Goal: Entertainment & Leisure: Browse casually

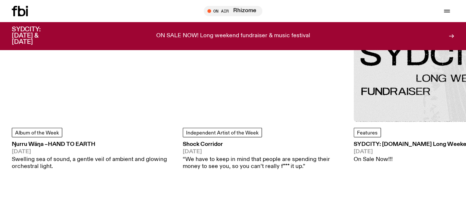
scroll to position [941, 0]
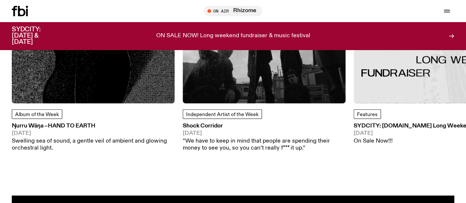
click at [39, 117] on span "Album of the Week" at bounding box center [37, 115] width 44 height 6
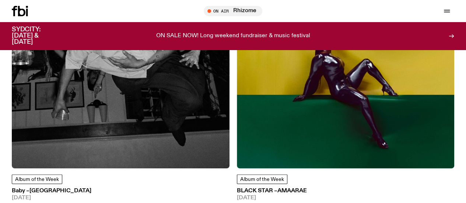
scroll to position [453, 0]
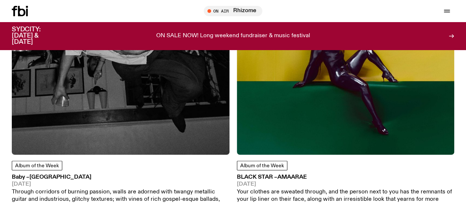
click at [21, 8] on icon at bounding box center [20, 11] width 16 height 10
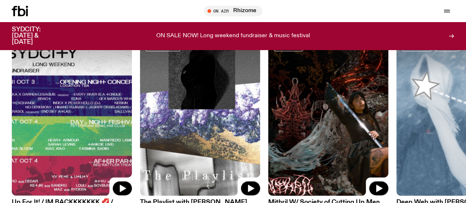
scroll to position [327, 0]
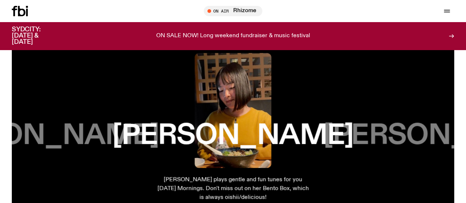
scroll to position [1126, 0]
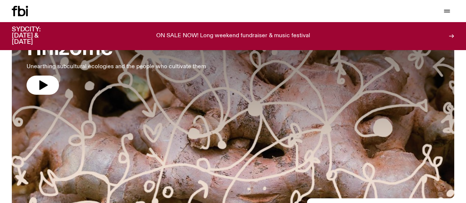
scroll to position [12, 0]
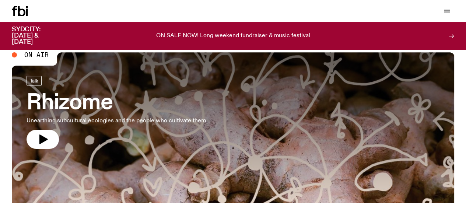
click at [48, 143] on icon "button" at bounding box center [43, 139] width 12 height 12
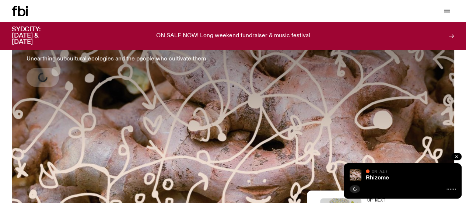
scroll to position [74, 0]
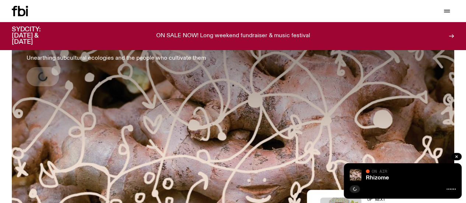
click at [455, 157] on icon "button" at bounding box center [456, 156] width 2 height 2
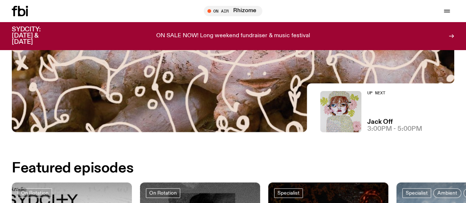
scroll to position [180, 0]
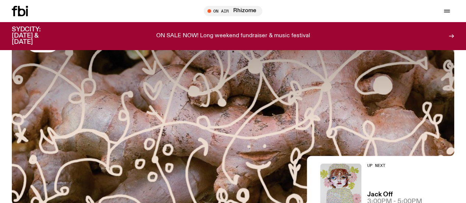
scroll to position [108, 0]
click at [47, 48] on icon "button" at bounding box center [43, 43] width 12 height 12
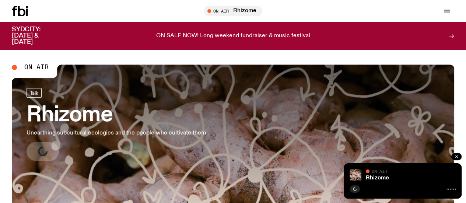
scroll to position [130, 0]
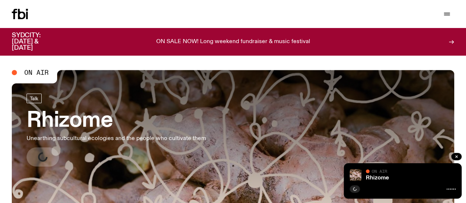
click at [455, 157] on icon "button" at bounding box center [456, 156] width 4 height 4
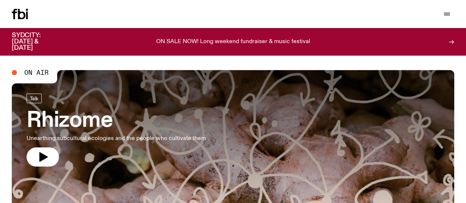
click at [47, 158] on icon "button" at bounding box center [43, 157] width 12 height 12
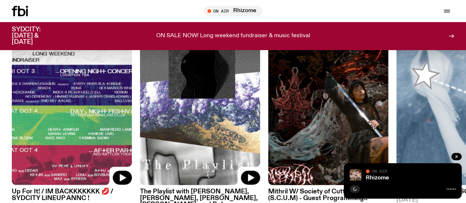
scroll to position [336, 0]
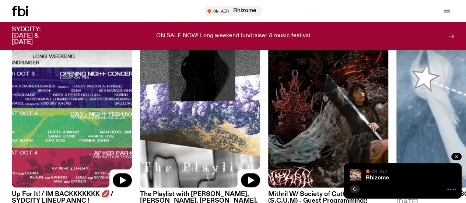
click at [0, 0] on link "Explore" at bounding box center [0, 0] width 0 height 0
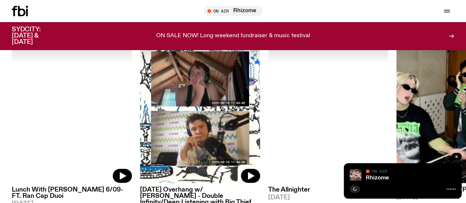
scroll to position [395, 0]
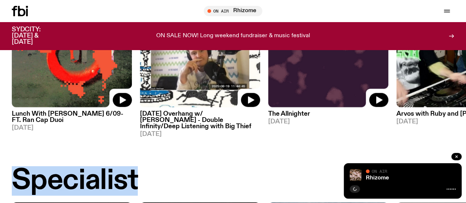
drag, startPoint x: 0, startPoint y: 96, endPoint x: 326, endPoint y: 171, distance: 334.3
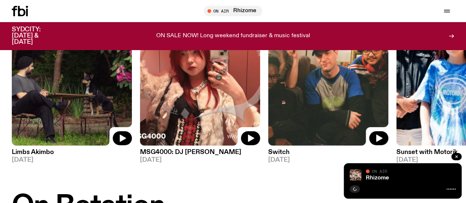
scroll to position [113, 0]
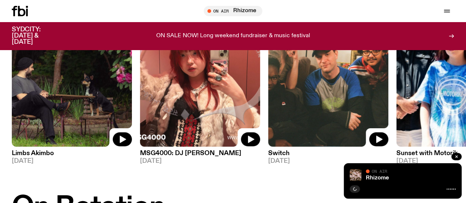
click at [457, 156] on icon "button" at bounding box center [456, 156] width 2 height 2
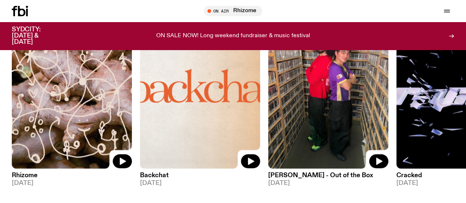
scroll to position [844, 0]
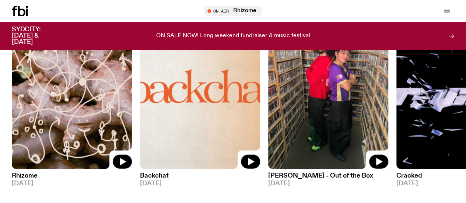
click at [20, 9] on icon at bounding box center [21, 11] width 7 height 10
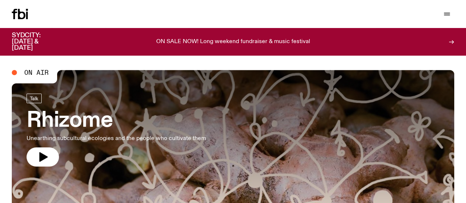
click at [41, 159] on icon "button" at bounding box center [43, 157] width 8 height 10
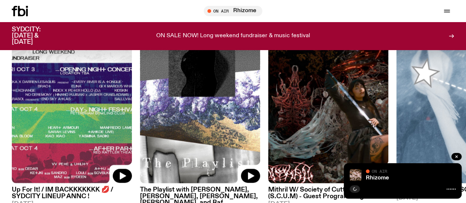
scroll to position [340, 0]
